Goal: Find contact information: Find contact information

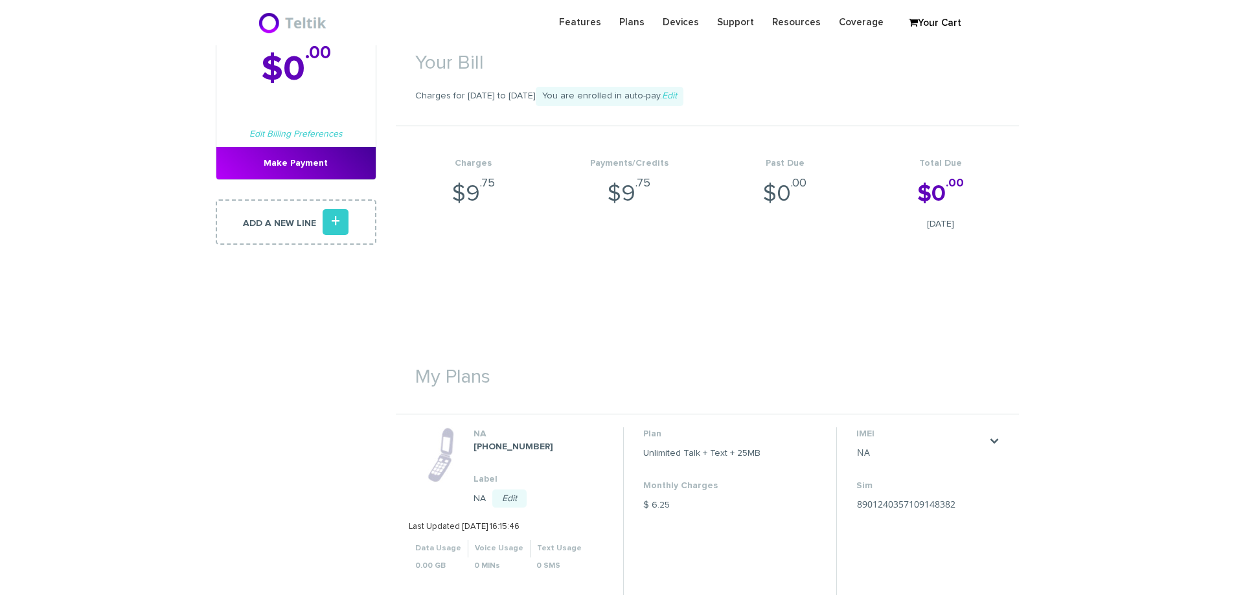
scroll to position [259, 0]
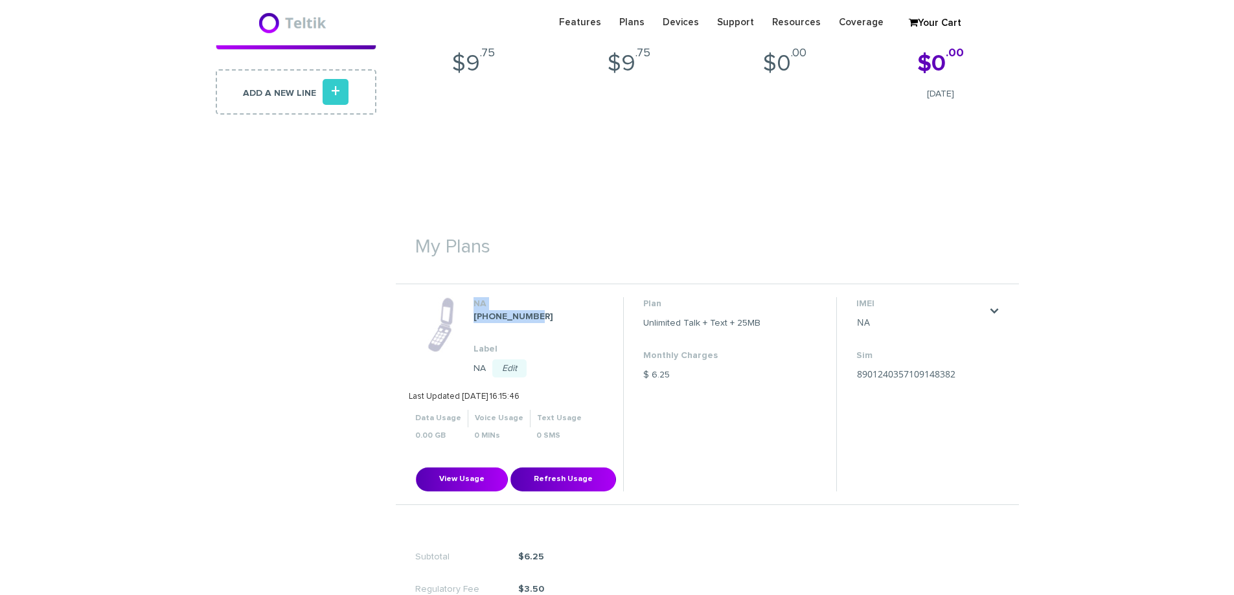
drag, startPoint x: 539, startPoint y: 317, endPoint x: 471, endPoint y: 314, distance: 68.1
click at [471, 314] on li "NA [PHONE_NUMBER] Label NA Edit Save Cancel Last Updated [DATE] 16:15:46 Data U…" at bounding box center [516, 394] width 214 height 194
click at [539, 310] on dd "[PHONE_NUMBER]" at bounding box center [538, 316] width 129 height 13
drag, startPoint x: 528, startPoint y: 313, endPoint x: 474, endPoint y: 313, distance: 54.4
click at [474, 313] on dd "[PHONE_NUMBER]" at bounding box center [538, 316] width 129 height 13
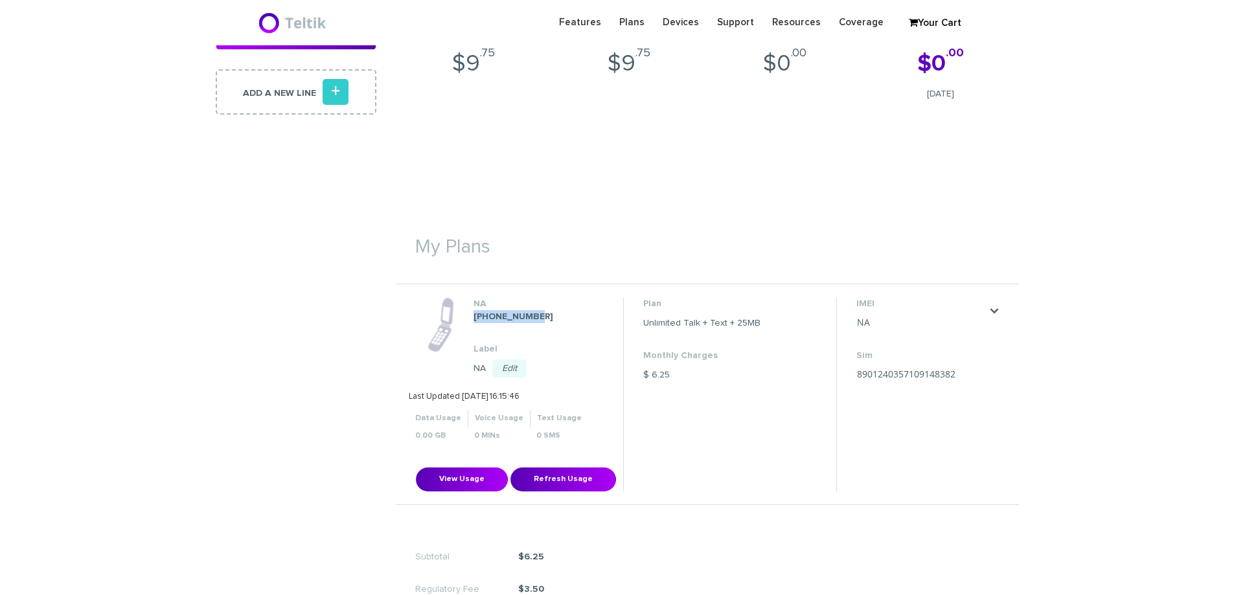
copy strong "[PHONE_NUMBER]"
click at [995, 312] on link "." at bounding box center [994, 311] width 10 height 10
click at [1024, 277] on section "Monthly Billing Billing History Welcome Yisroel Meir Laskin . Total Due Oct 06,…" at bounding box center [617, 249] width 1234 height 952
click at [970, 246] on h1 "My Plans" at bounding box center [707, 240] width 623 height 47
click at [767, 156] on div "Your Bill Charges for [DATE] to [DATE] You are enrolled in auto-pay. Edit Charg…" at bounding box center [707, 281] width 623 height 849
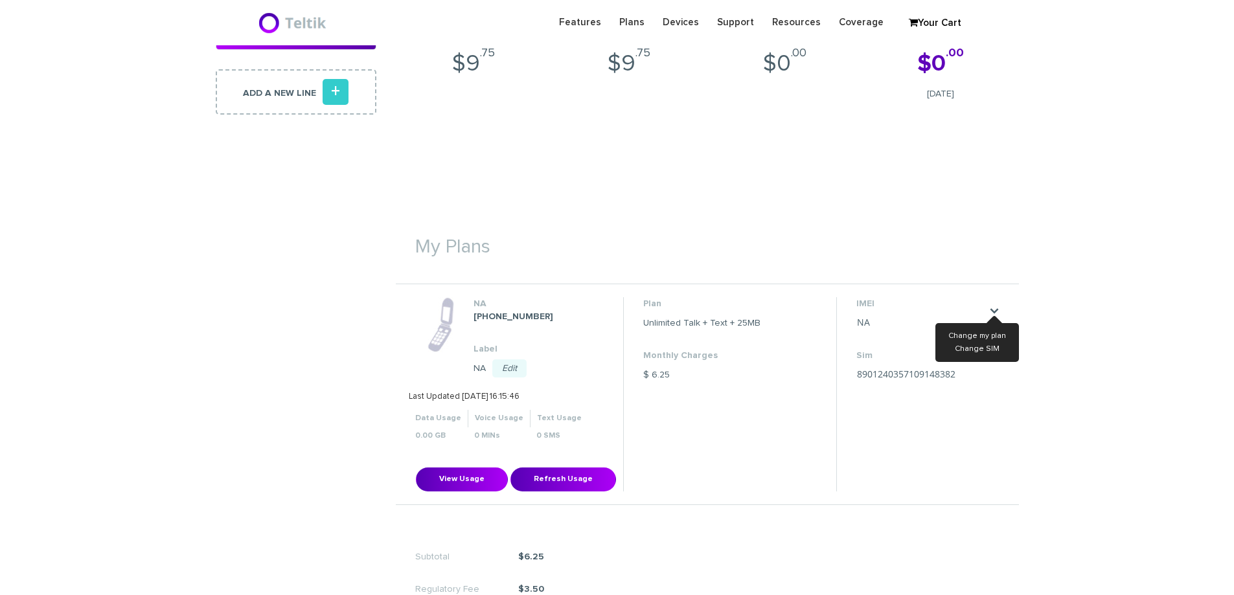
scroll to position [0, 0]
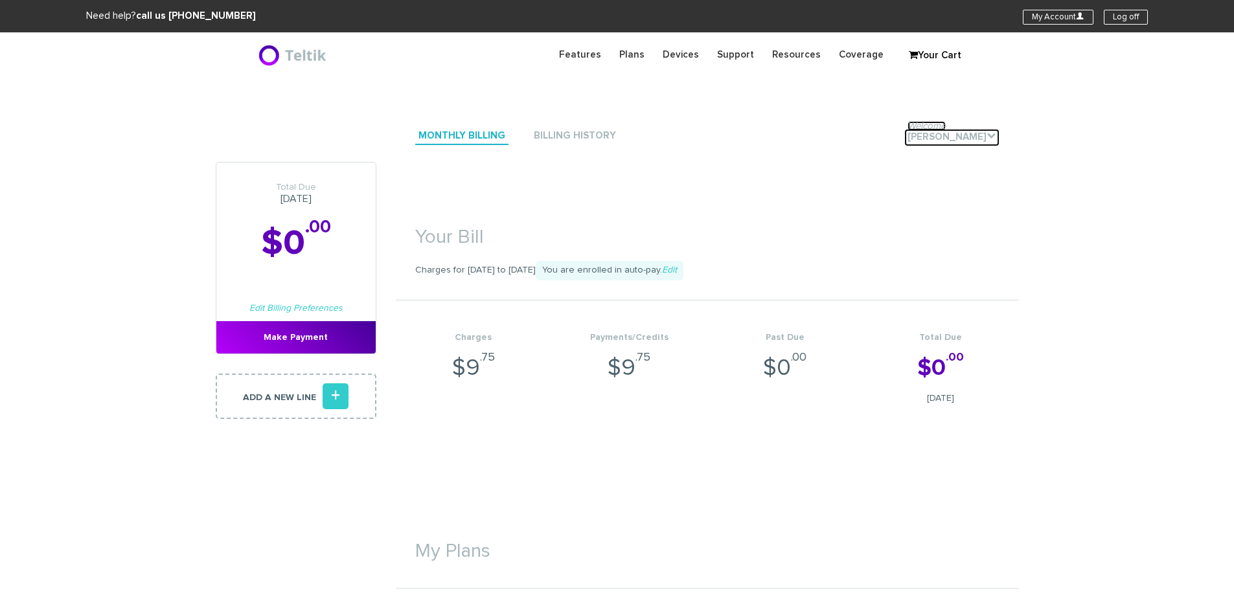
click at [921, 139] on link "Welcome Yisroel Meir Laskin ." at bounding box center [952, 137] width 95 height 17
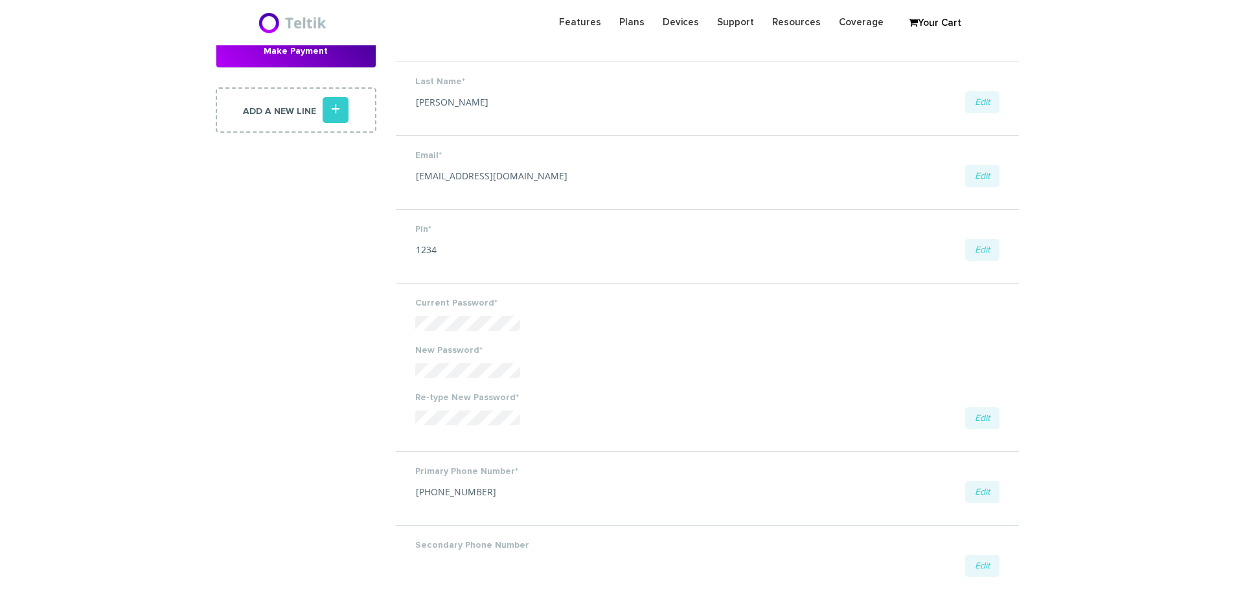
scroll to position [259, 0]
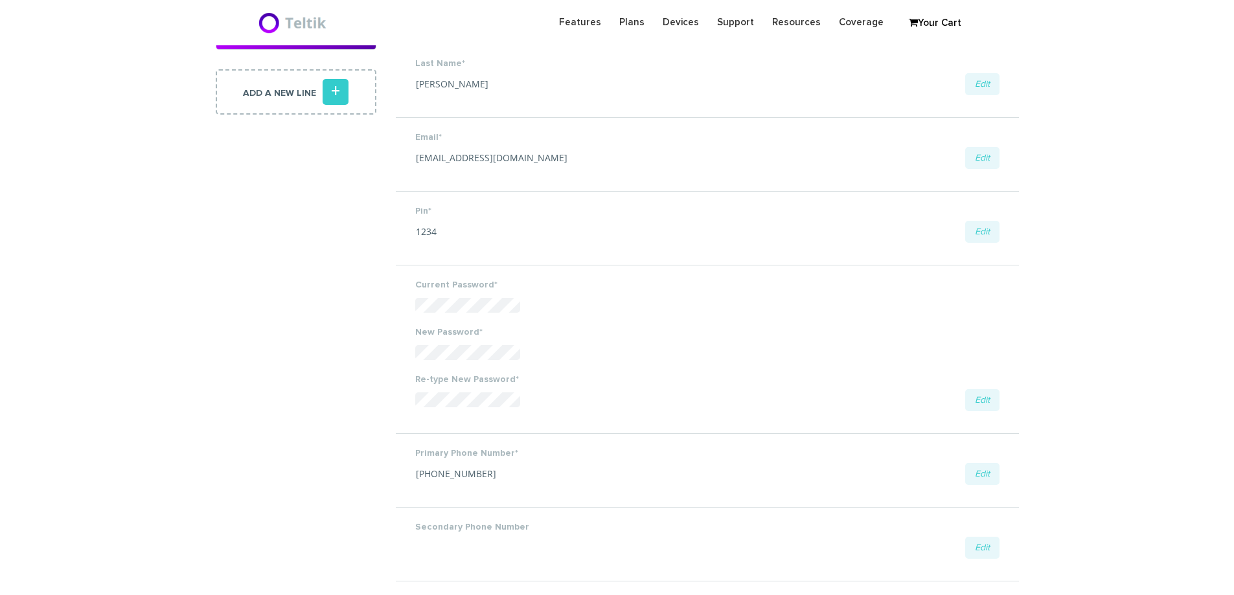
click at [737, 207] on label "Pin*" at bounding box center [707, 211] width 584 height 13
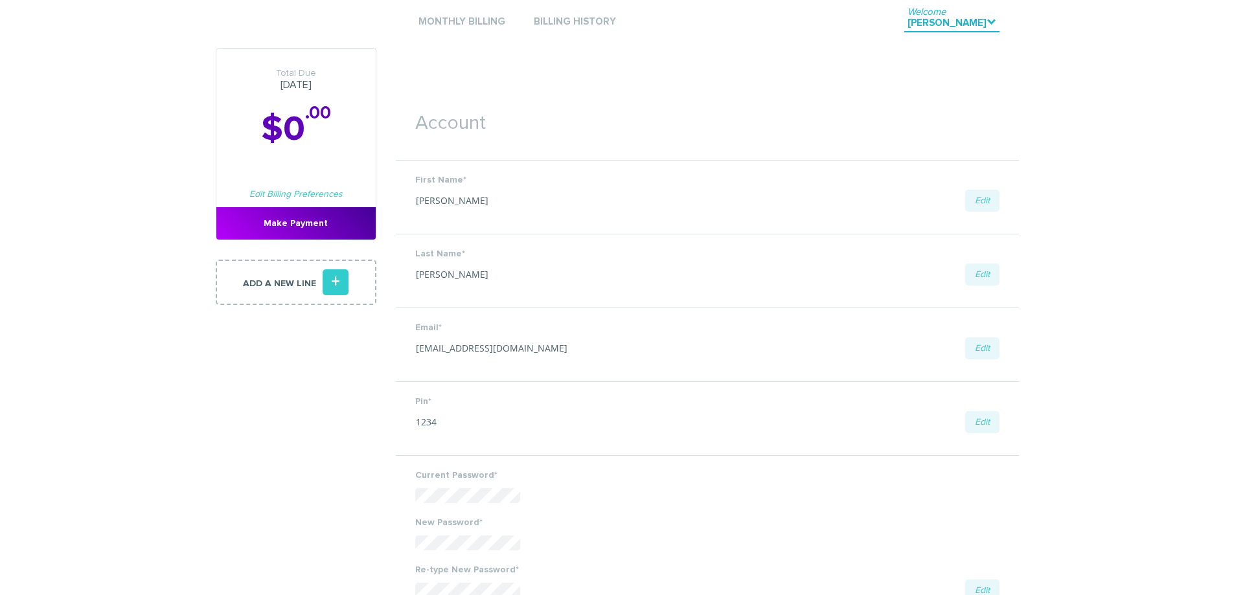
scroll to position [0, 0]
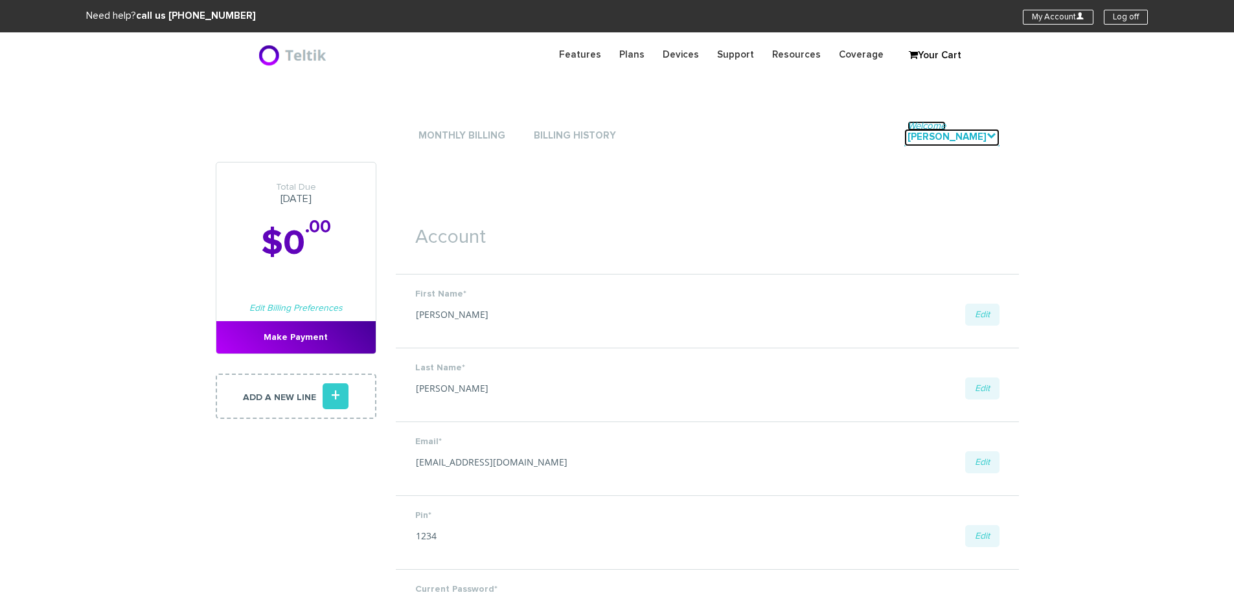
click at [917, 134] on link "Welcome Yisroel Meir Laskin ." at bounding box center [952, 137] width 95 height 17
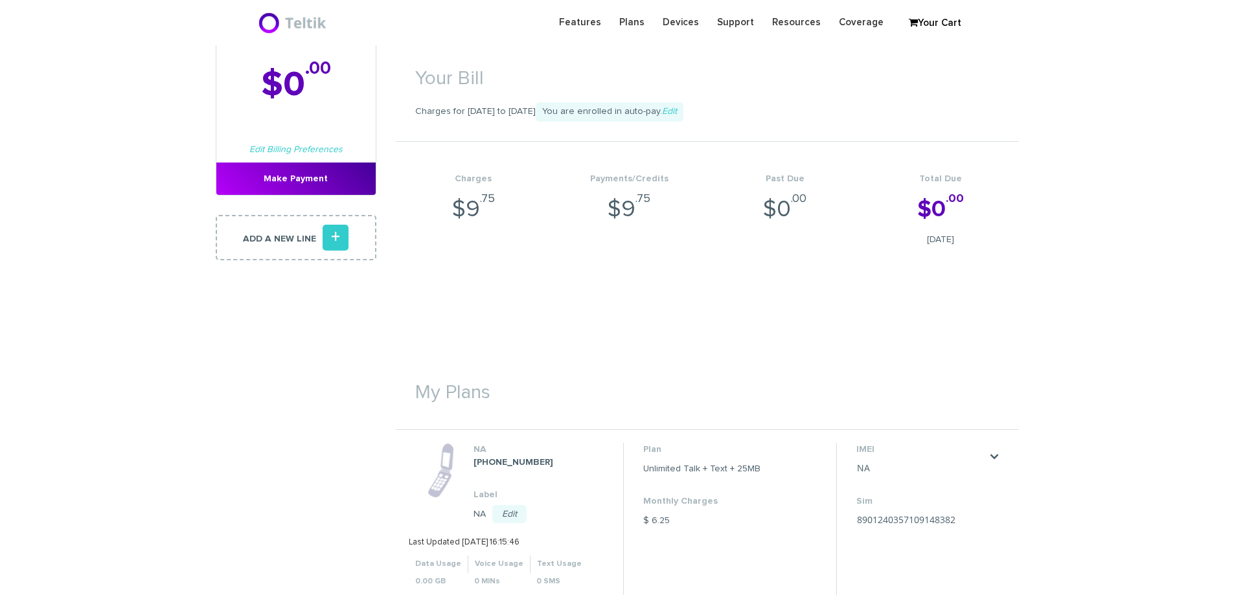
scroll to position [389, 0]
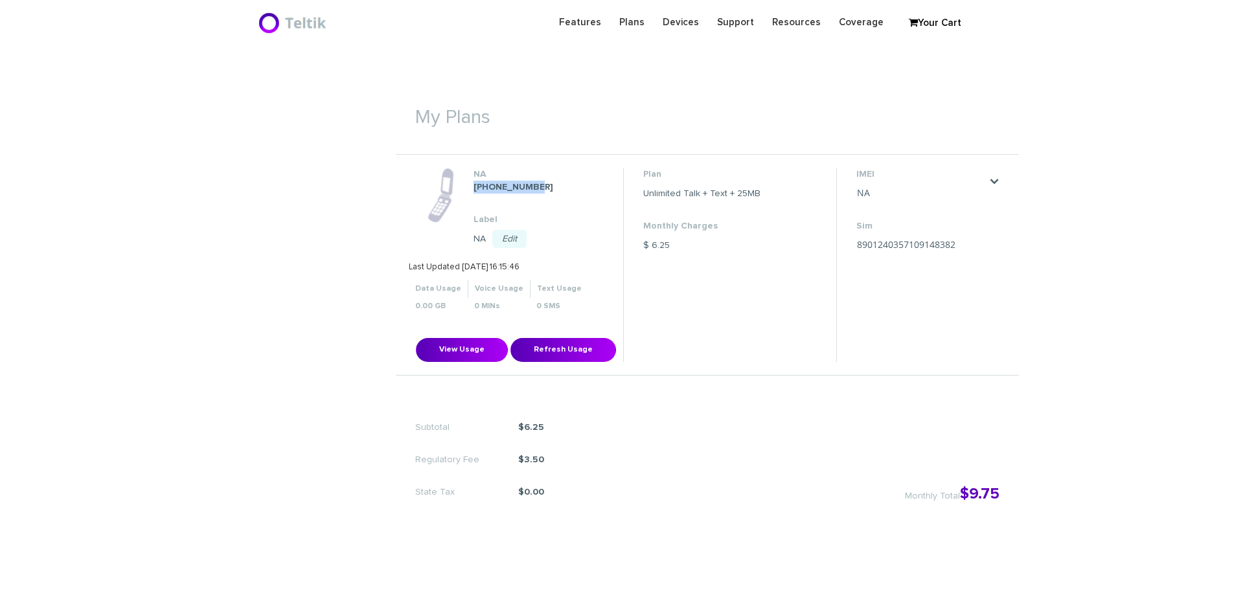
drag, startPoint x: 538, startPoint y: 187, endPoint x: 474, endPoint y: 192, distance: 64.4
click at [474, 192] on dd "[PHONE_NUMBER]" at bounding box center [538, 187] width 129 height 13
copy strong "[PHONE_NUMBER]"
click at [798, 560] on div "Your Bill Charges for [DATE] to [DATE] You are enrolled in auto-pay. Edit Charg…" at bounding box center [707, 152] width 623 height 849
click at [677, 124] on h1 "My Plans" at bounding box center [707, 110] width 623 height 47
